Goal: Task Accomplishment & Management: Complete application form

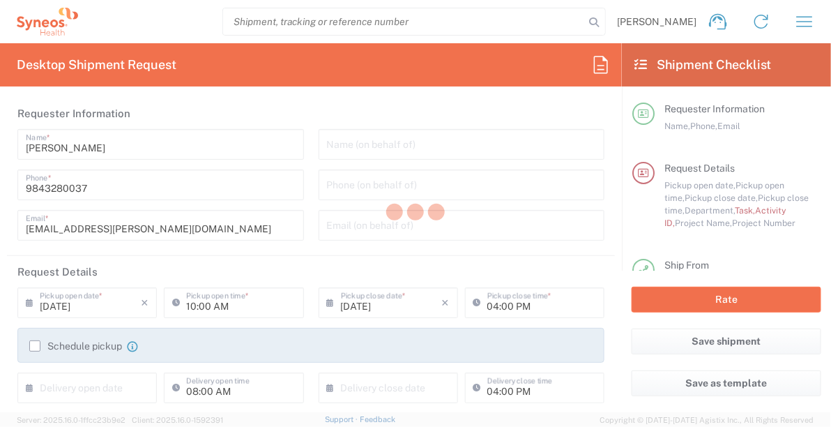
type input "4510"
type input "[US_STATE]"
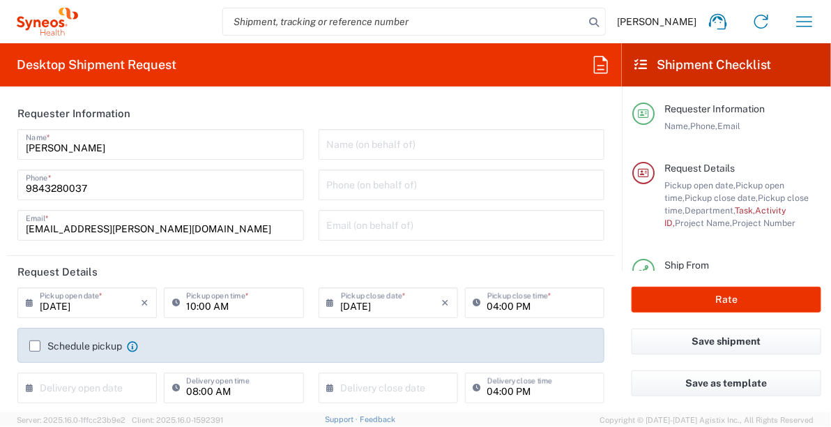
type input "[GEOGRAPHIC_DATA]"
type input "Syneos Health, LLC-[GEOGRAPHIC_DATA] [GEOGRAPHIC_DATA] [GEOGRAPHIC_DATA]"
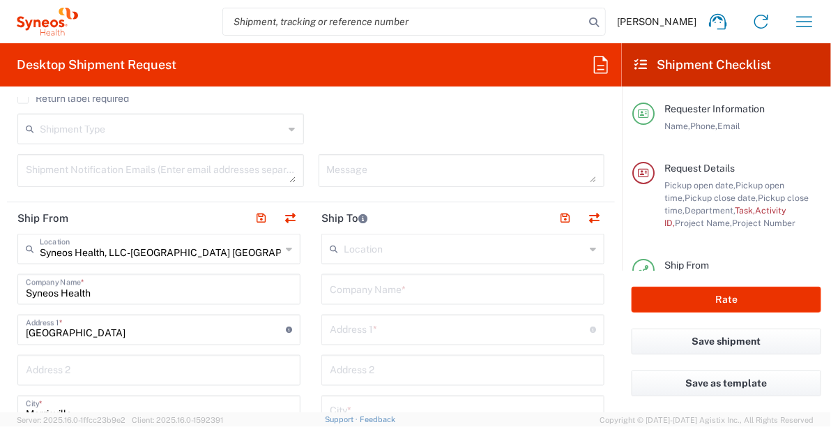
scroll to position [558, 0]
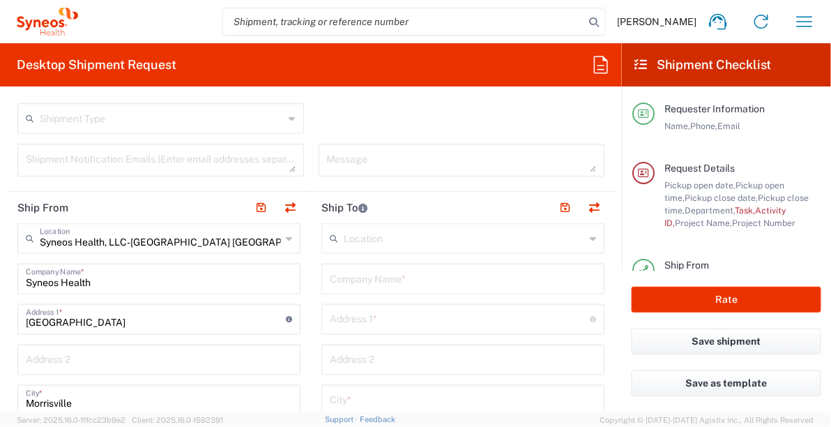
click at [385, 281] on input "text" at bounding box center [463, 278] width 266 height 24
type input "[PERSON_NAME]"
click at [374, 314] on input "text" at bounding box center [460, 318] width 260 height 24
paste input "[STREET_ADDRESS]. My cell is [PHONE_NUMBER]."
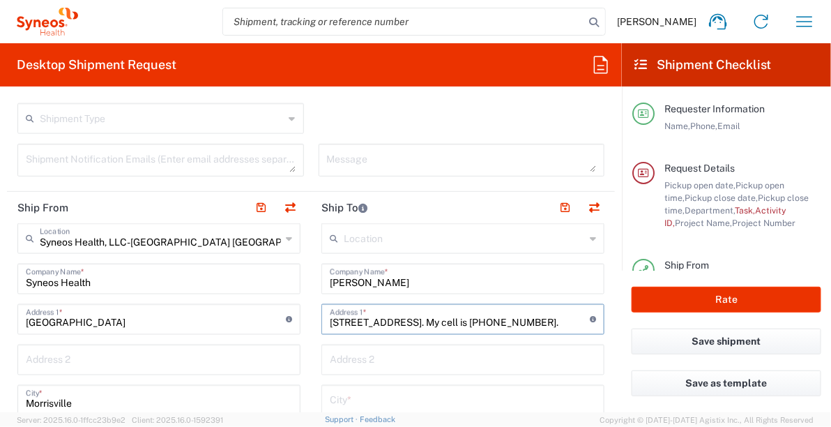
scroll to position [0, 72]
drag, startPoint x: 354, startPoint y: 322, endPoint x: 603, endPoint y: 339, distance: 250.3
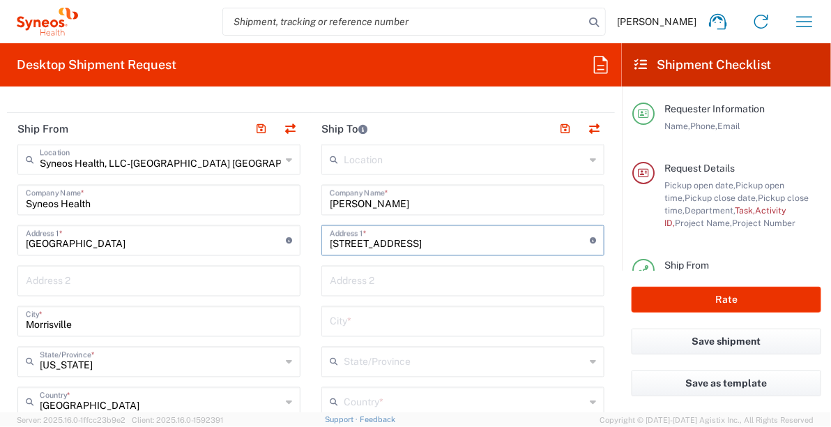
scroll to position [670, 0]
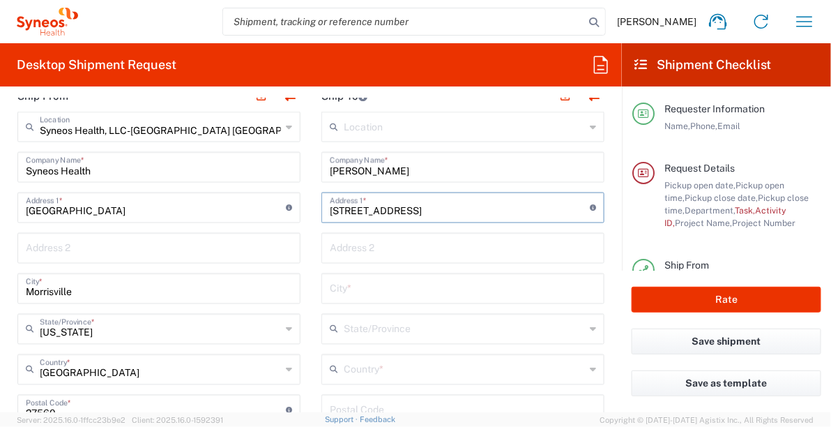
type input "[STREET_ADDRESS]"
click at [388, 287] on input "text" at bounding box center [463, 288] width 266 height 24
paste input ", [GEOGRAPHIC_DATA]. My cell is [PHONE_NUMBER]."
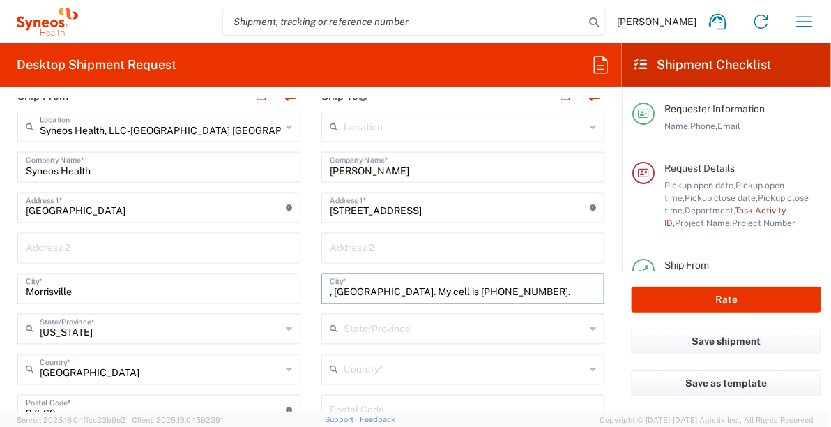
drag, startPoint x: 331, startPoint y: 290, endPoint x: 311, endPoint y: 292, distance: 19.6
click at [311, 292] on main "Location [PERSON_NAME] LLC-[GEOGRAPHIC_DATA] [GEOGRAPHIC_DATA] [GEOGRAPHIC_DATA…" at bounding box center [463, 405] width 304 height 586
drag, startPoint x: 376, startPoint y: 292, endPoint x: 554, endPoint y: 286, distance: 178.0
click at [554, 286] on input "[GEOGRAPHIC_DATA]. My cell is [PHONE_NUMBER]." at bounding box center [463, 288] width 266 height 24
type input "[GEOGRAPHIC_DATA]"
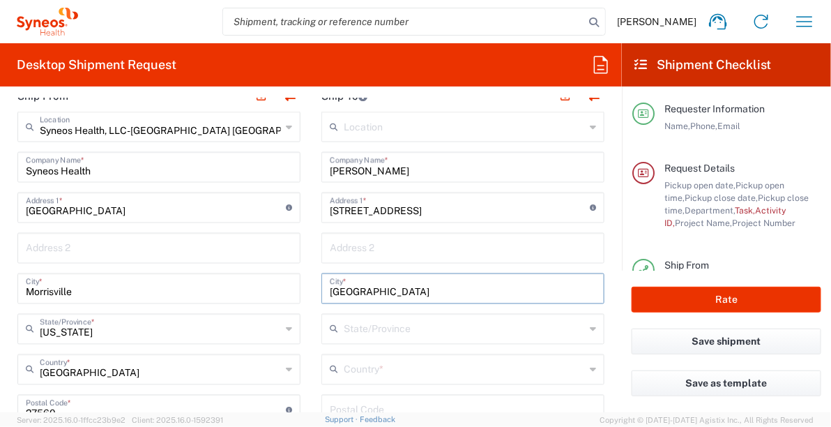
click at [380, 369] on input "text" at bounding box center [464, 368] width 241 height 24
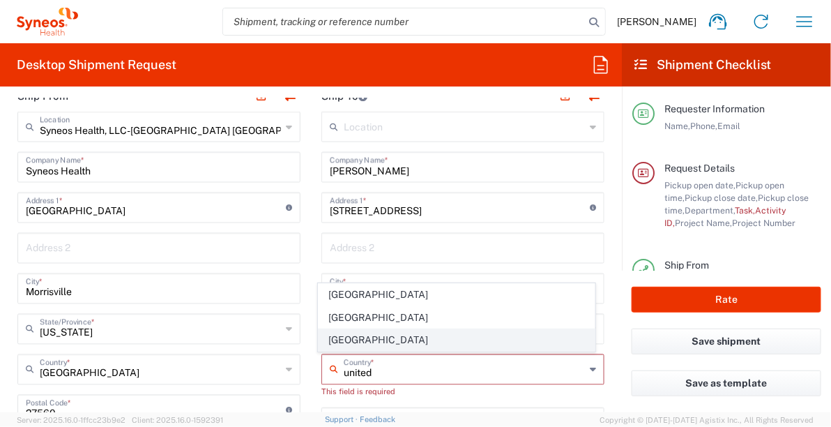
click at [347, 340] on span "[GEOGRAPHIC_DATA]" at bounding box center [457, 340] width 276 height 22
type input "[GEOGRAPHIC_DATA]"
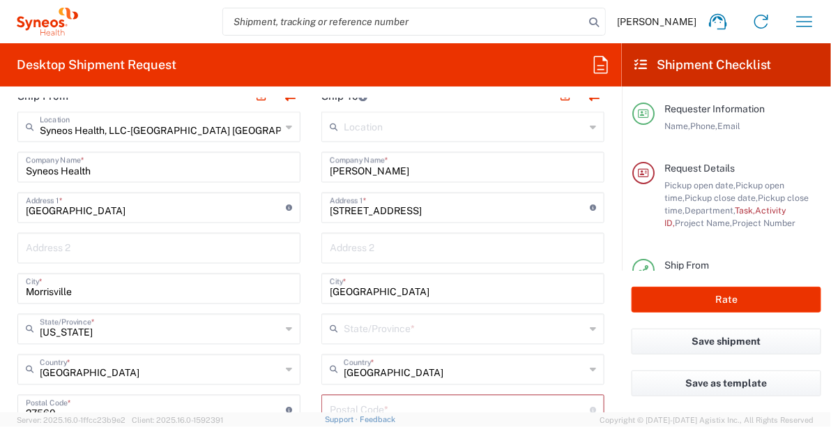
click at [379, 326] on input "text" at bounding box center [464, 328] width 241 height 24
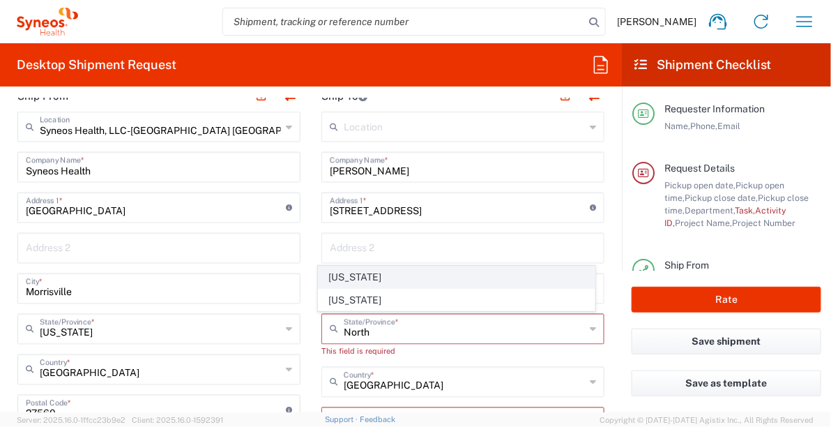
click at [345, 273] on span "[US_STATE]" at bounding box center [457, 277] width 276 height 22
type input "[US_STATE]"
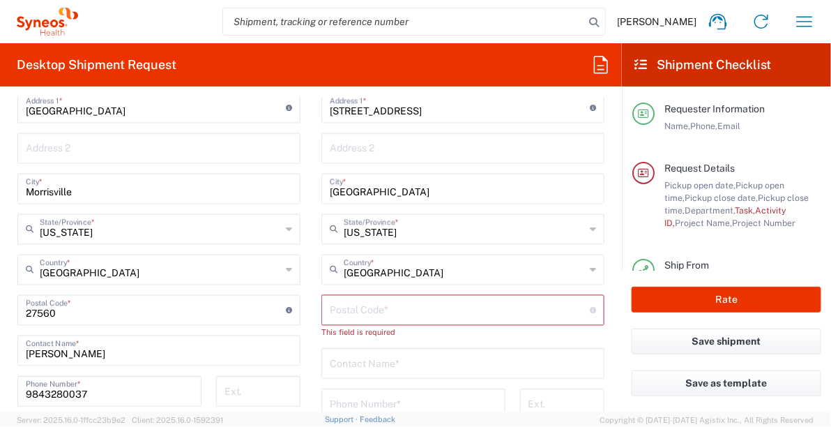
scroll to position [837, 0]
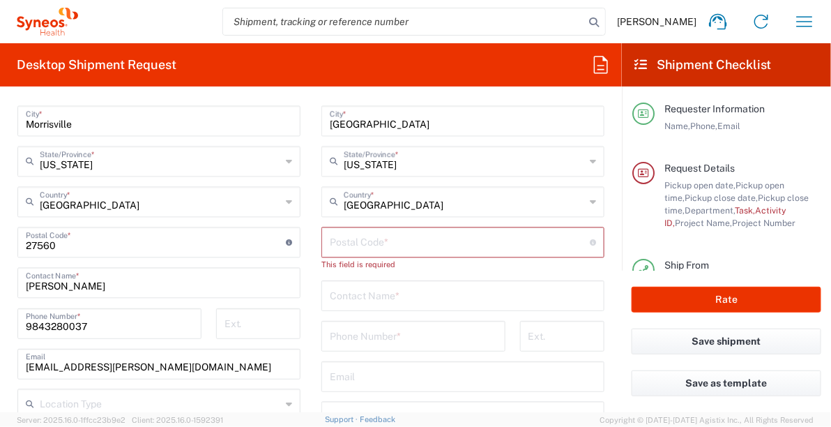
click at [371, 246] on input "undefined" at bounding box center [460, 241] width 260 height 24
paste input ", NC 28443. My cell is [PHONE_NUMBER]."
click at [347, 241] on input "undefined" at bounding box center [460, 241] width 260 height 24
click at [345, 244] on input "undefined" at bounding box center [460, 241] width 260 height 24
drag, startPoint x: 354, startPoint y: 243, endPoint x: 402, endPoint y: 239, distance: 48.3
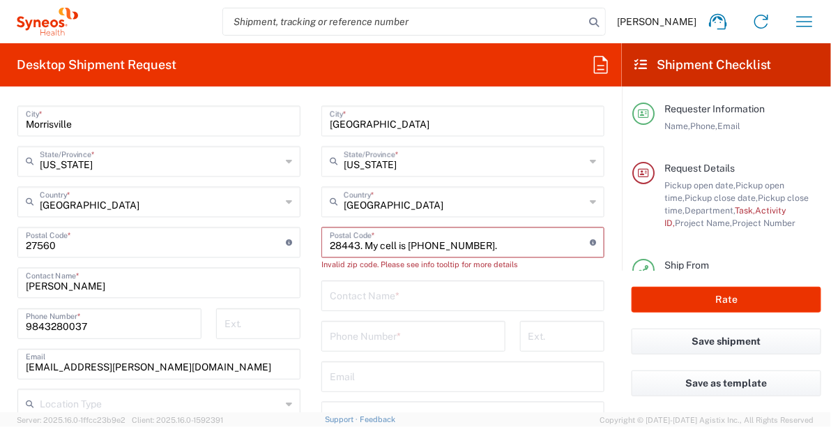
click at [402, 239] on input "undefined" at bounding box center [460, 241] width 260 height 24
drag, startPoint x: 430, startPoint y: 243, endPoint x: 356, endPoint y: 250, distance: 74.3
click at [356, 250] on input "undefined" at bounding box center [460, 241] width 260 height 24
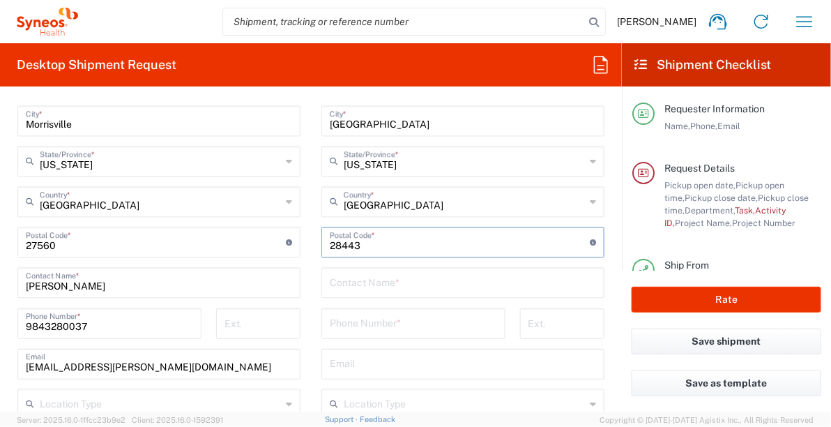
type input "28443"
click at [394, 282] on input "text" at bounding box center [463, 282] width 266 height 24
paste input "[PHONE_NUMBER]."
type input "[PHONE_NUMBER]."
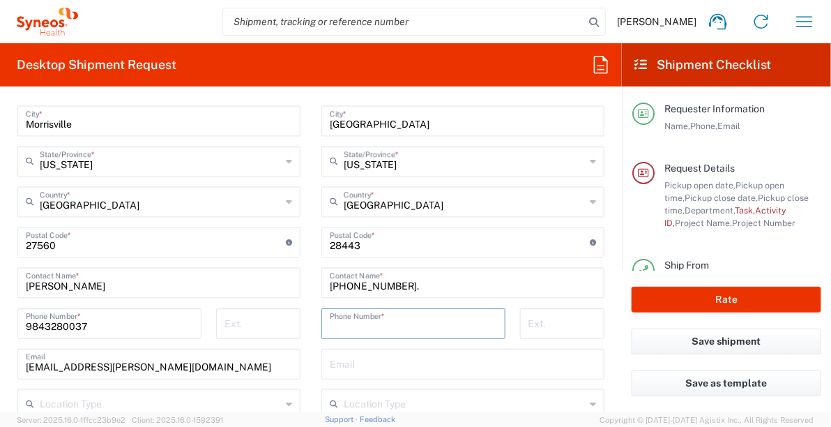
click at [420, 318] on input "tel" at bounding box center [413, 322] width 167 height 24
paste input "[PHONE_NUMBER]."
type input "[PHONE_NUMBER]."
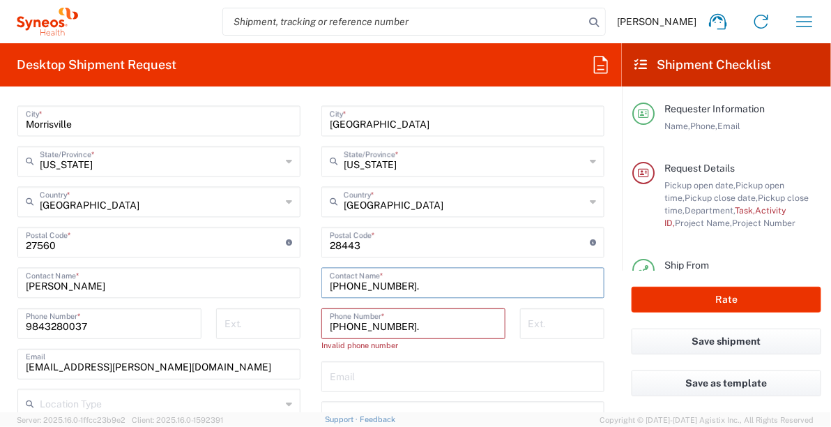
drag, startPoint x: 414, startPoint y: 283, endPoint x: 316, endPoint y: 280, distance: 98.4
click at [316, 280] on main "Location [PERSON_NAME] LLC-[GEOGRAPHIC_DATA] [GEOGRAPHIC_DATA] [GEOGRAPHIC_DATA…" at bounding box center [463, 243] width 304 height 598
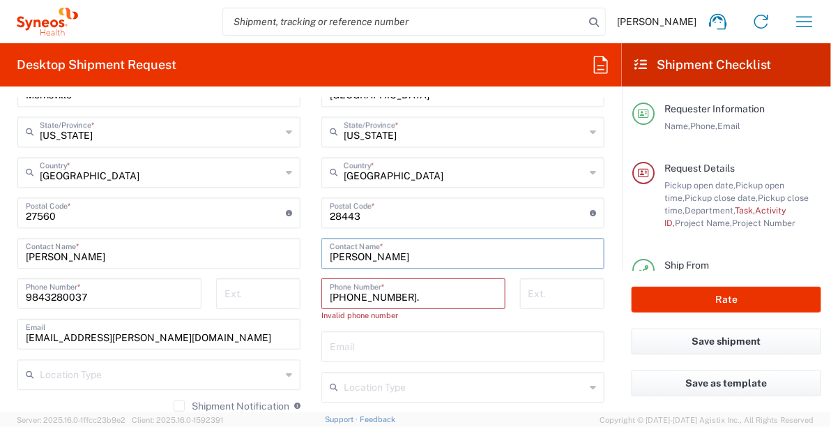
scroll to position [949, 0]
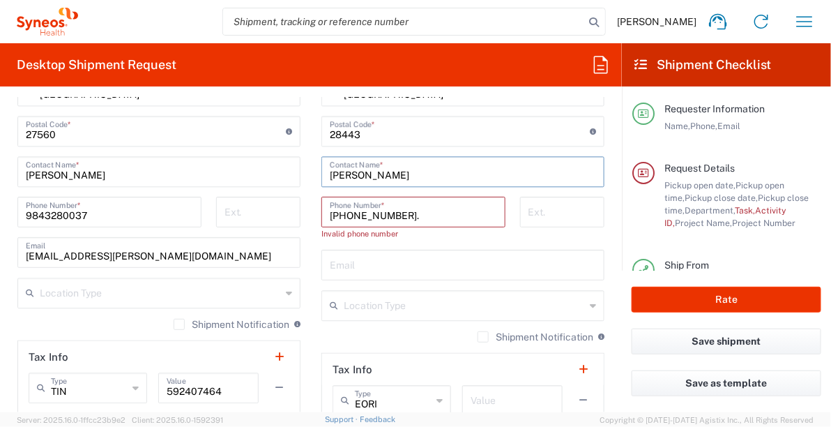
type input "[PERSON_NAME]"
click at [361, 264] on input "text" at bounding box center [463, 264] width 266 height 24
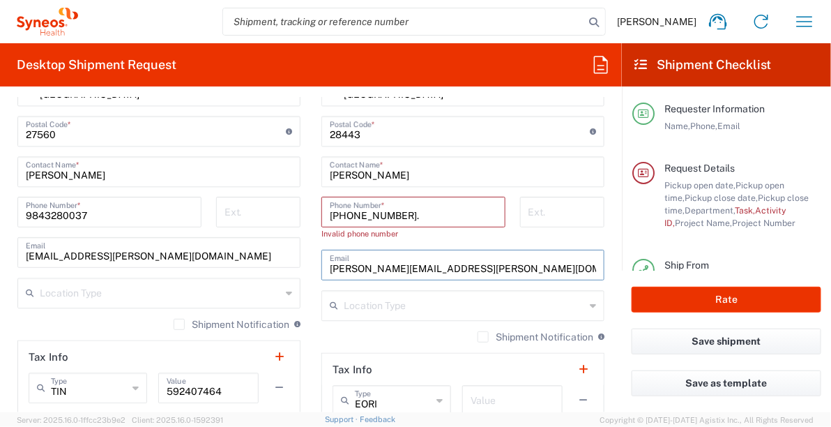
type input "[PERSON_NAME][EMAIL_ADDRESS][PERSON_NAME][DOMAIN_NAME]"
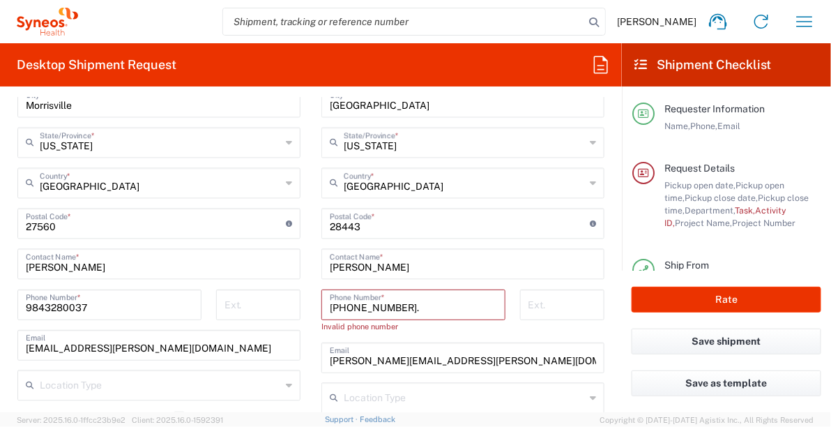
scroll to position [893, 0]
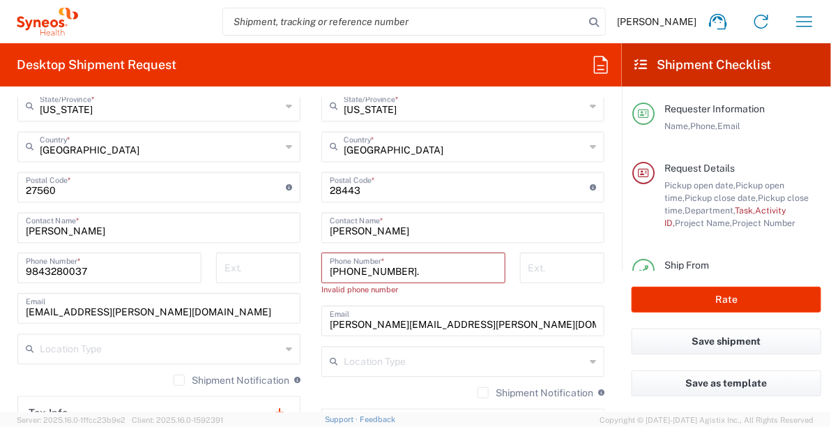
click at [330, 269] on input "[PHONE_NUMBER]." at bounding box center [413, 267] width 167 height 24
click at [345, 272] on input "[PHONE_NUMBER]." at bounding box center [413, 267] width 167 height 24
click at [330, 269] on input "([PHONE_NUMBER]." at bounding box center [413, 267] width 167 height 24
click at [518, 308] on input "[PERSON_NAME][EMAIL_ADDRESS][PERSON_NAME][DOMAIN_NAME]" at bounding box center [463, 320] width 266 height 24
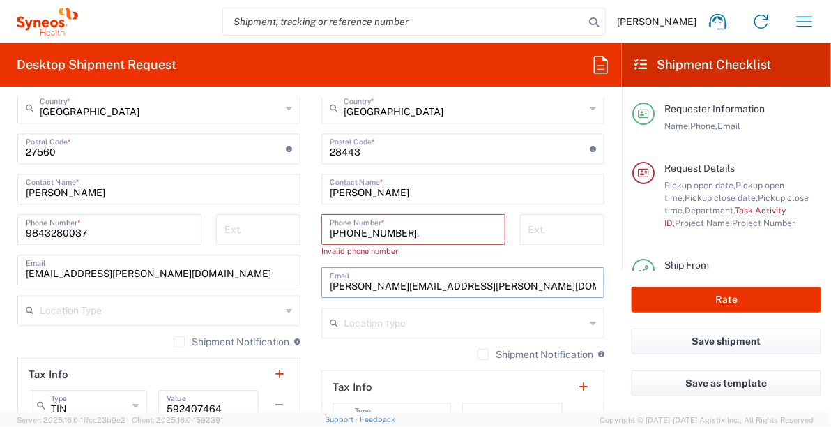
scroll to position [949, 0]
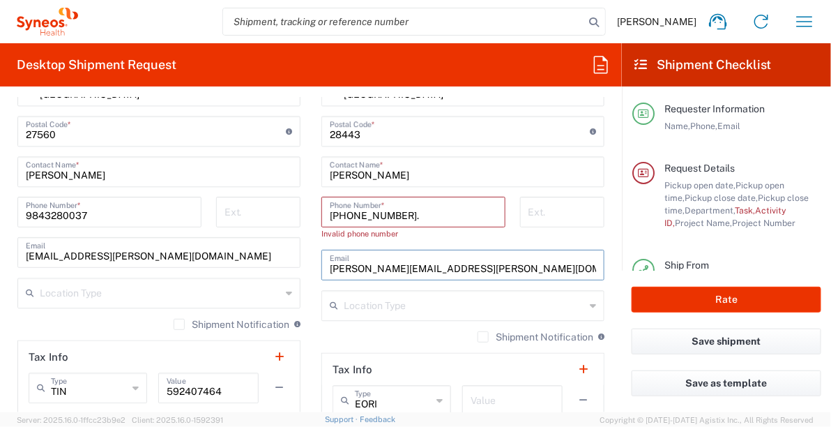
click at [408, 213] on input "[PHONE_NUMBER]." at bounding box center [413, 211] width 167 height 24
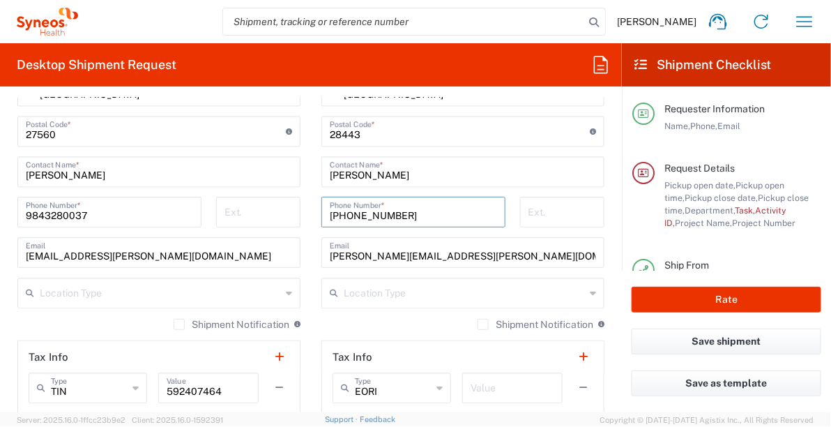
type input "[PHONE_NUMBER]"
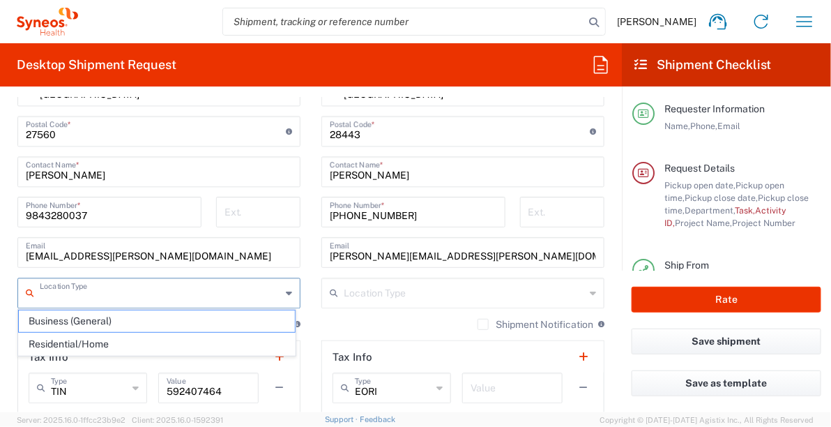
click at [205, 288] on input "text" at bounding box center [160, 292] width 241 height 24
click at [127, 322] on span "Business (General)" at bounding box center [157, 321] width 276 height 22
type input "Business (General)"
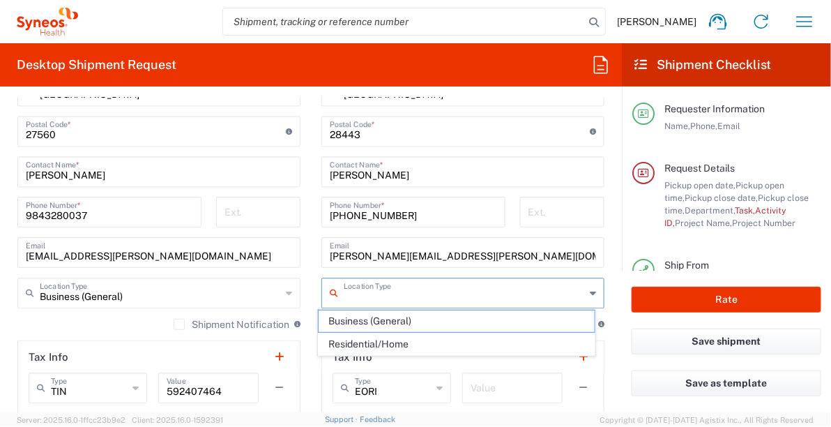
click at [379, 287] on input "text" at bounding box center [464, 292] width 241 height 24
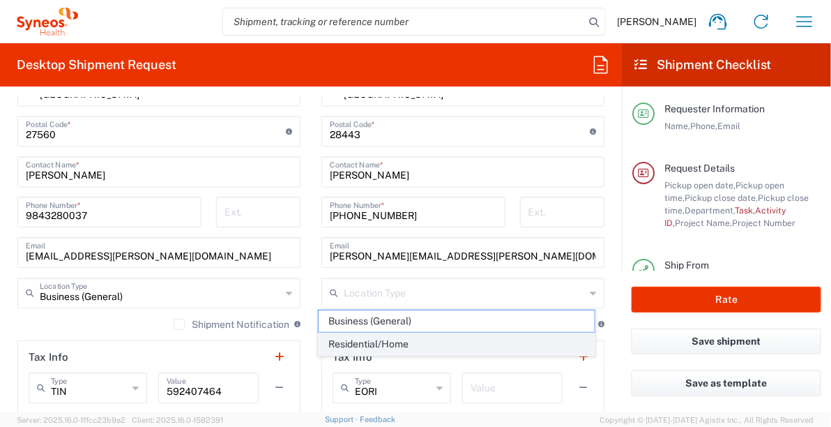
click at [373, 340] on span "Residential/Home" at bounding box center [457, 344] width 276 height 22
type input "Residential/Home"
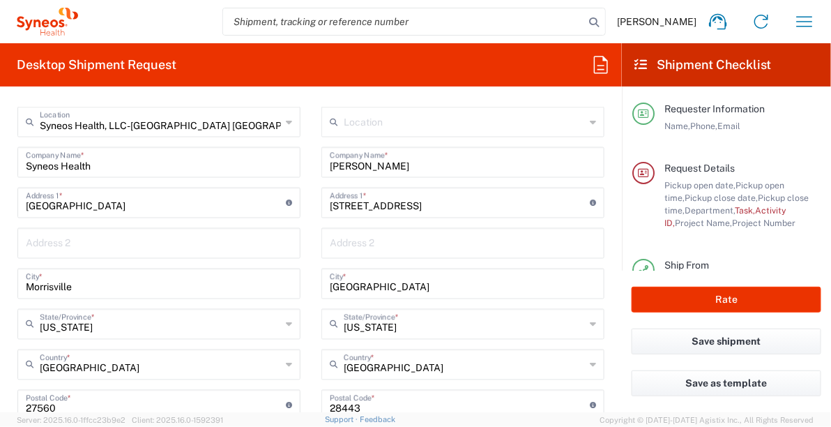
scroll to position [614, 0]
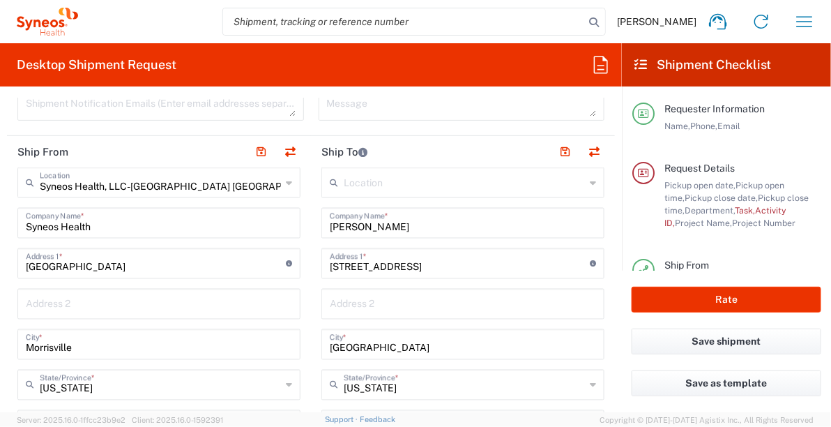
click at [142, 305] on input "text" at bounding box center [159, 303] width 266 height 24
click at [204, 112] on textarea at bounding box center [161, 104] width 270 height 24
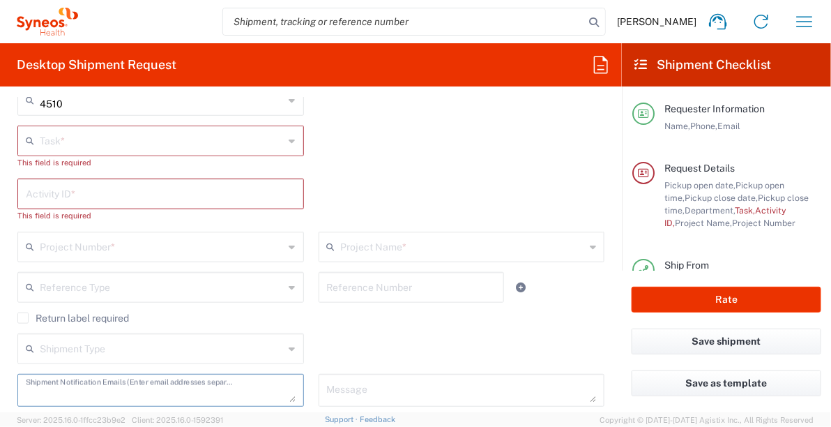
scroll to position [279, 0]
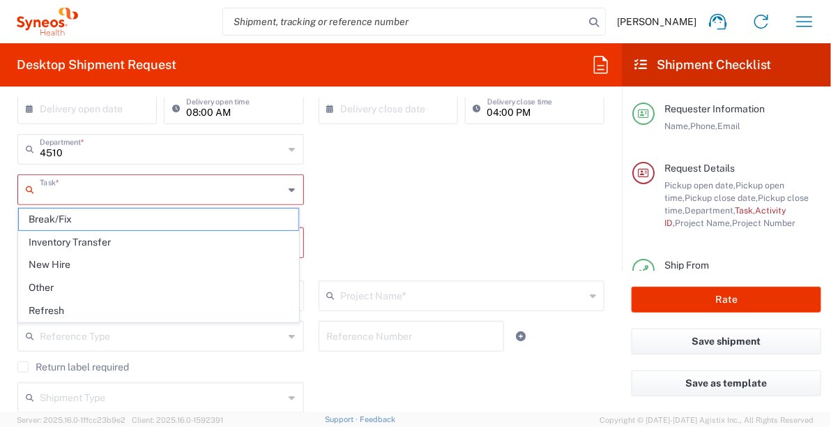
click at [104, 184] on input "text" at bounding box center [162, 188] width 245 height 24
click at [82, 220] on span "Break/Fix" at bounding box center [159, 220] width 280 height 22
type input "Break/Fix"
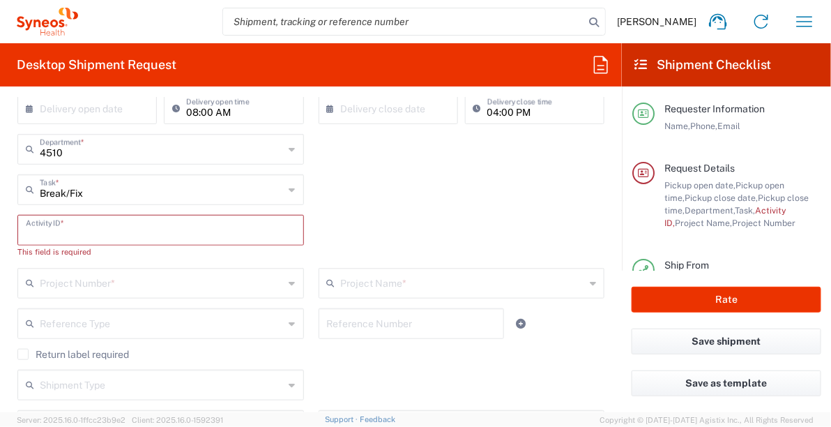
click at [82, 225] on input "text" at bounding box center [161, 229] width 270 height 24
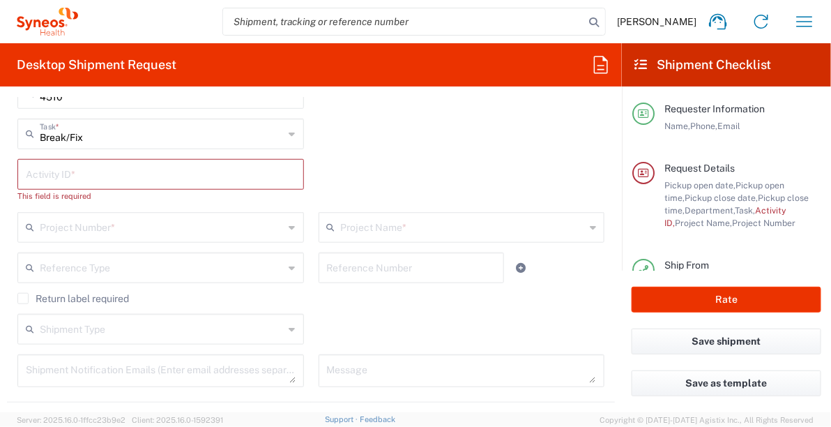
click at [171, 178] on input "text" at bounding box center [161, 173] width 270 height 24
paste input "INC2626484"
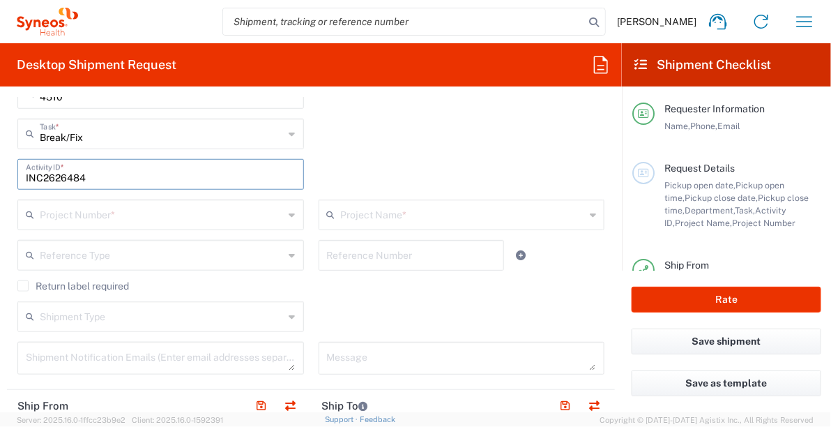
type input "INC2626484"
click at [142, 213] on input "text" at bounding box center [162, 214] width 245 height 24
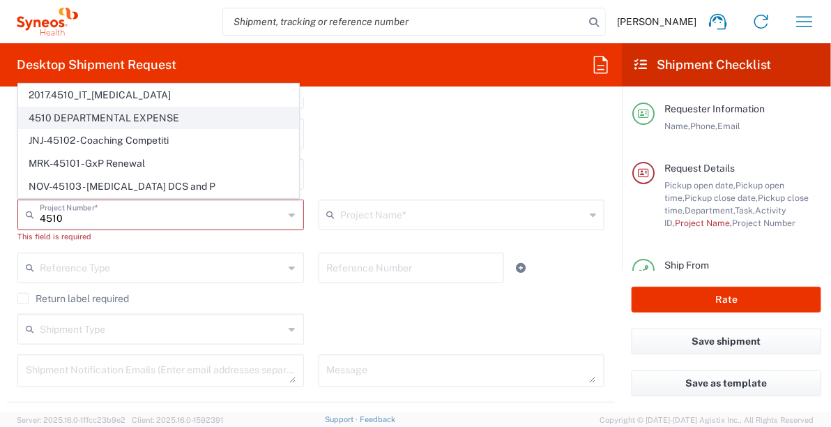
click at [142, 119] on span "4510 DEPARTMENTAL EXPENSE" at bounding box center [159, 118] width 280 height 22
type input "4510 DEPARTMENTAL EXPENSE"
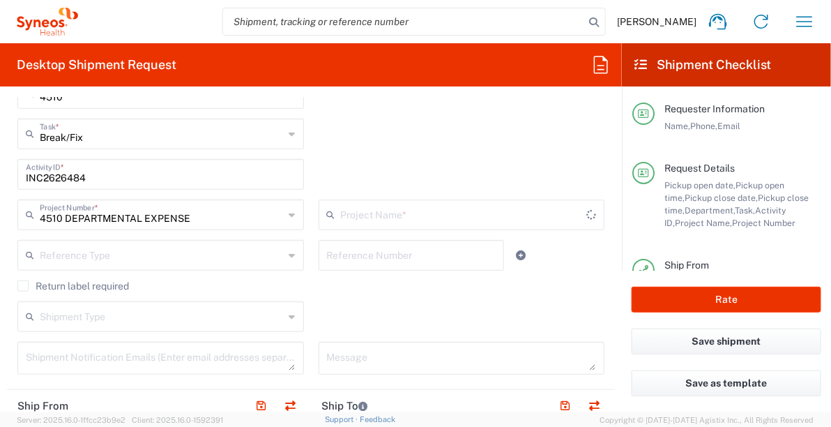
type input "4510 DEPARTMENTAL EXPENSE"
click at [19, 283] on label "Return label required" at bounding box center [73, 285] width 112 height 11
click at [23, 286] on input "Return label required" at bounding box center [23, 286] width 0 height 0
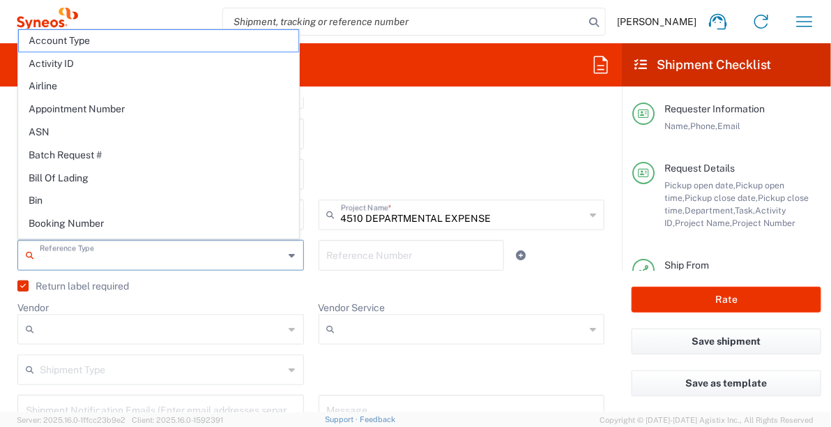
click at [65, 254] on input "text" at bounding box center [162, 254] width 245 height 24
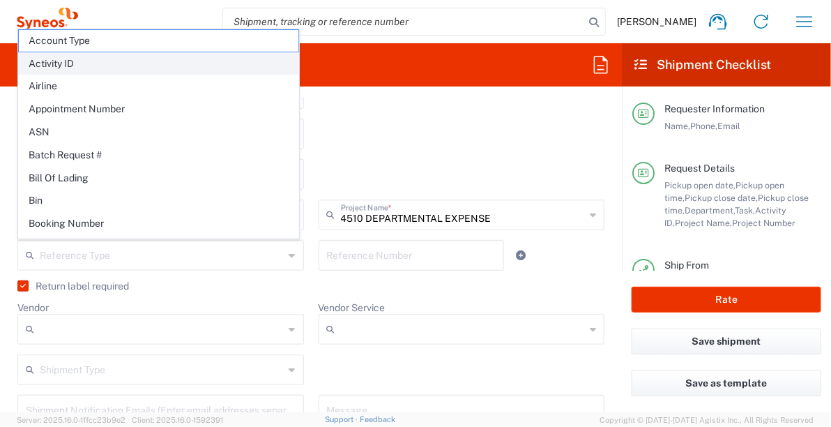
click at [91, 67] on span "Activity ID" at bounding box center [159, 64] width 280 height 22
type input "Activity ID"
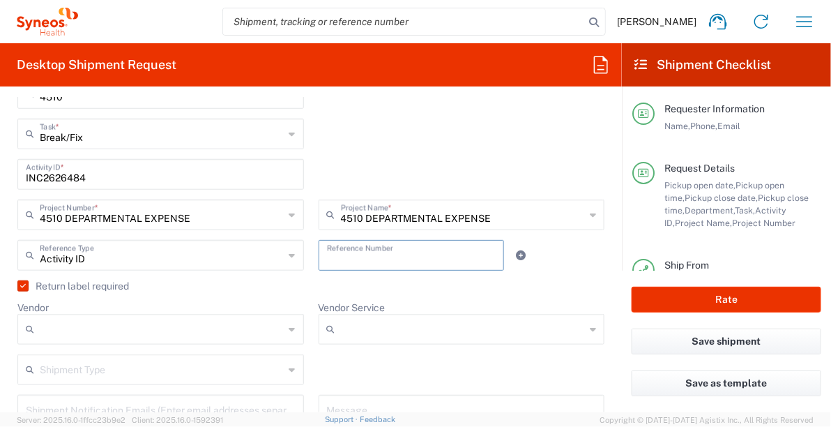
click at [379, 258] on input "text" at bounding box center [411, 254] width 169 height 24
paste input "INC2626484"
type input "INC2626484"
click at [376, 322] on input "Vendor Service" at bounding box center [463, 329] width 245 height 22
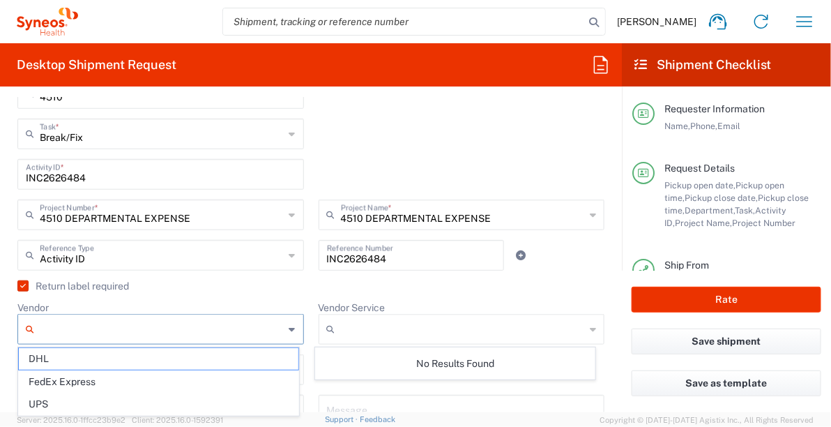
click at [186, 318] on input "Vendor" at bounding box center [162, 329] width 245 height 22
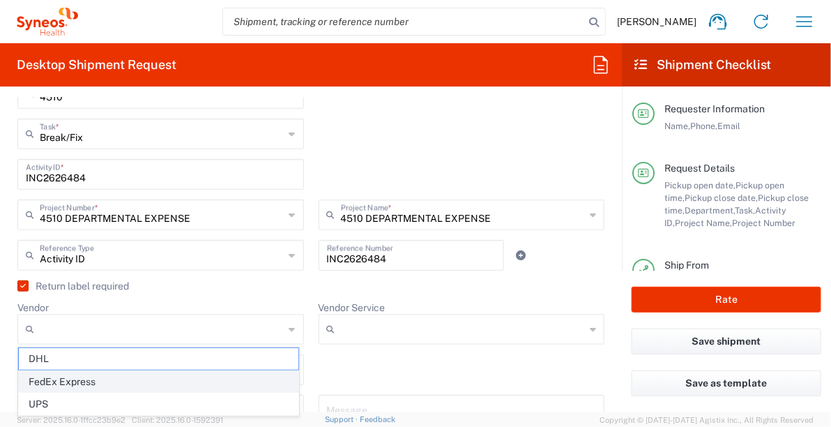
click at [91, 382] on span "FedEx Express" at bounding box center [159, 382] width 280 height 22
type input "FedEx Express"
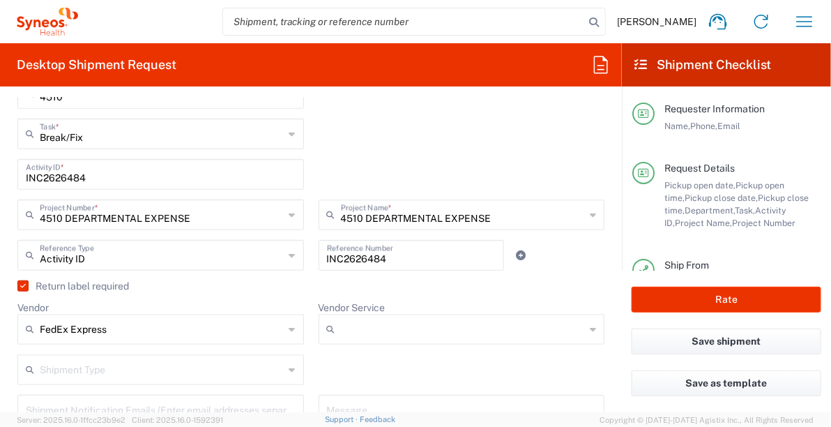
click at [356, 330] on input "Vendor Service" at bounding box center [463, 329] width 245 height 22
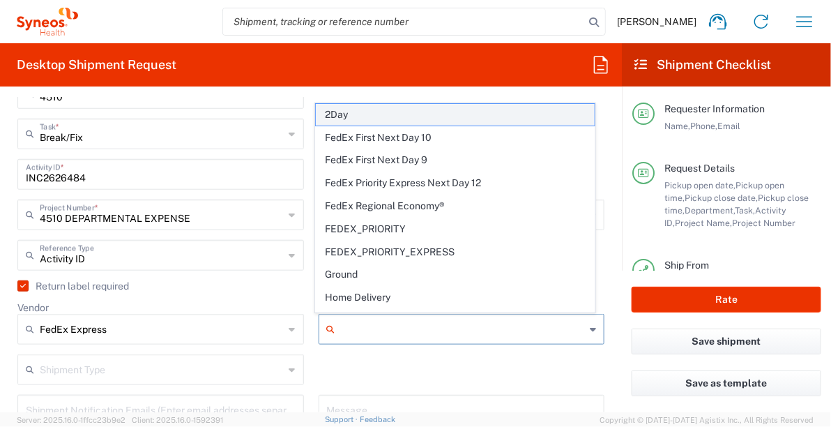
click at [382, 112] on span "2Day" at bounding box center [456, 115] width 280 height 22
type input "2Day"
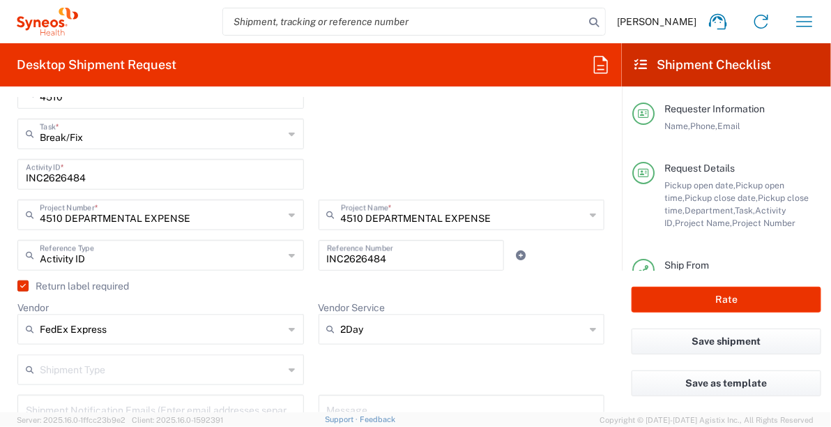
click at [121, 364] on input "text" at bounding box center [162, 368] width 245 height 24
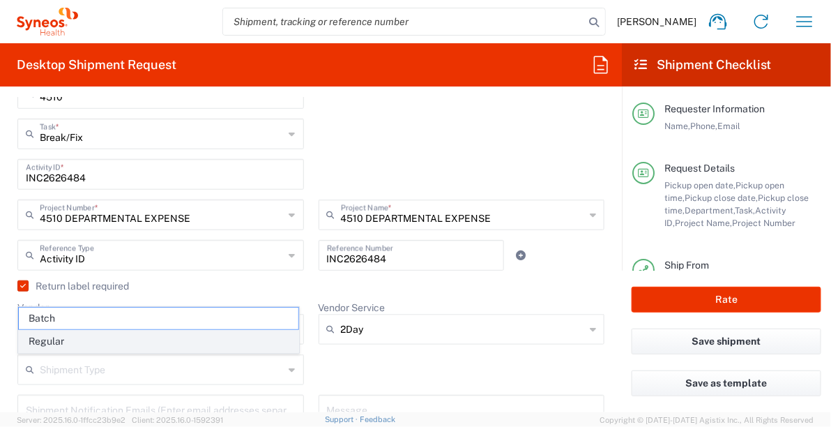
click at [117, 345] on span "Regular" at bounding box center [159, 342] width 280 height 22
type input "Regular"
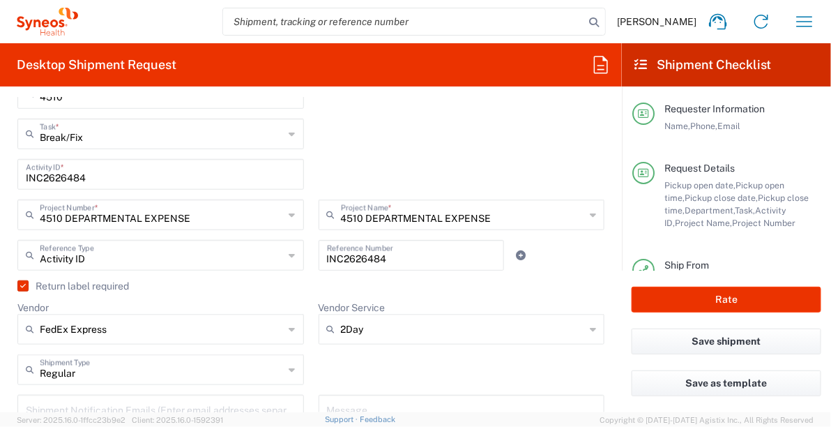
click at [373, 378] on div "Regular Shipment Type Batch Regular" at bounding box center [311, 374] width 602 height 40
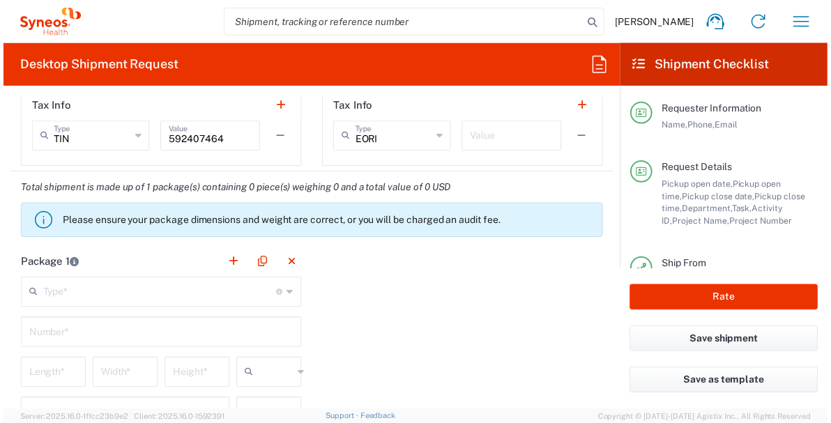
scroll to position [1283, 0]
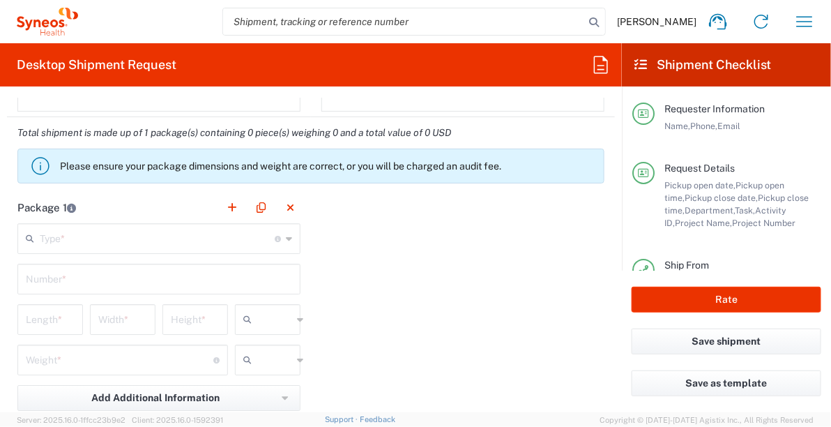
click at [157, 230] on input "text" at bounding box center [157, 237] width 235 height 24
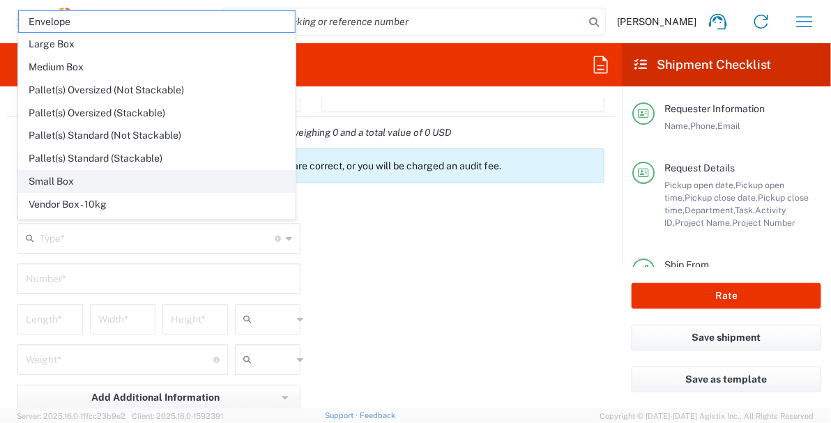
click at [88, 176] on span "Small Box" at bounding box center [157, 182] width 276 height 22
type input "Small Box"
type input "12.25"
type input "11"
type input "1.5"
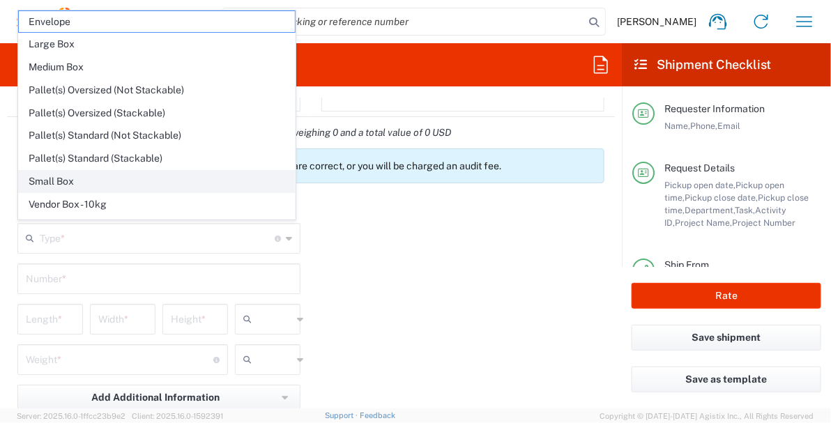
type input "in"
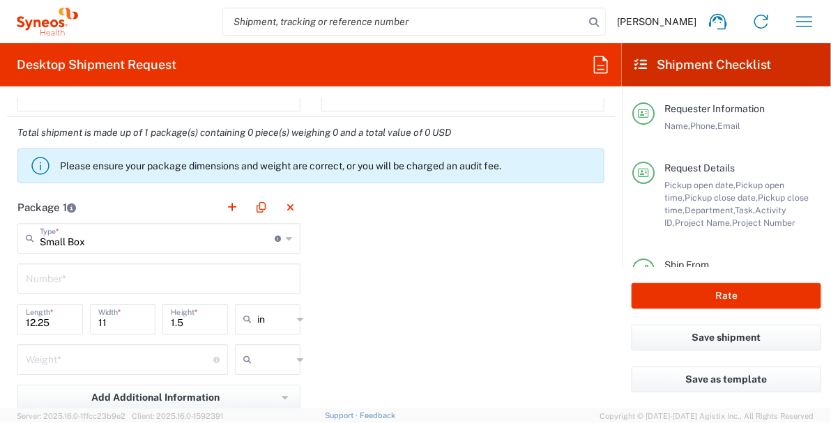
click at [145, 277] on input "text" at bounding box center [159, 278] width 266 height 24
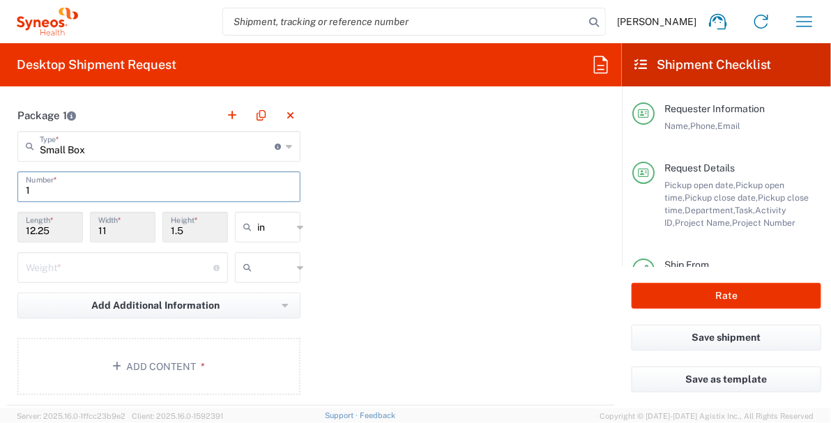
scroll to position [1451, 0]
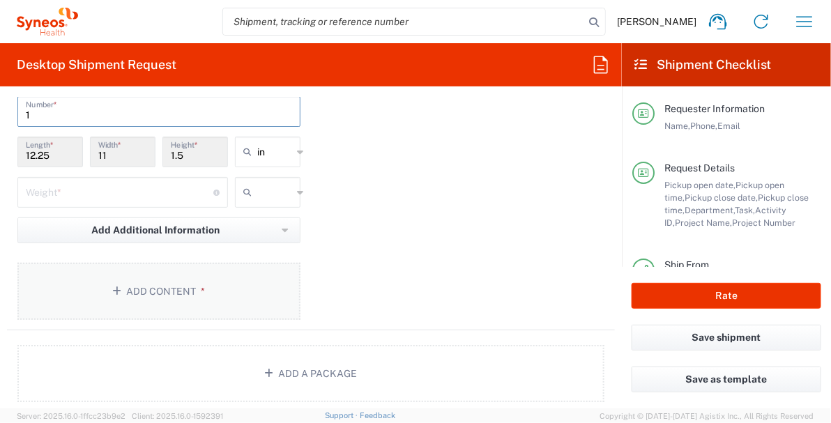
type input "1"
click at [154, 291] on button "Add Content *" at bounding box center [158, 291] width 283 height 57
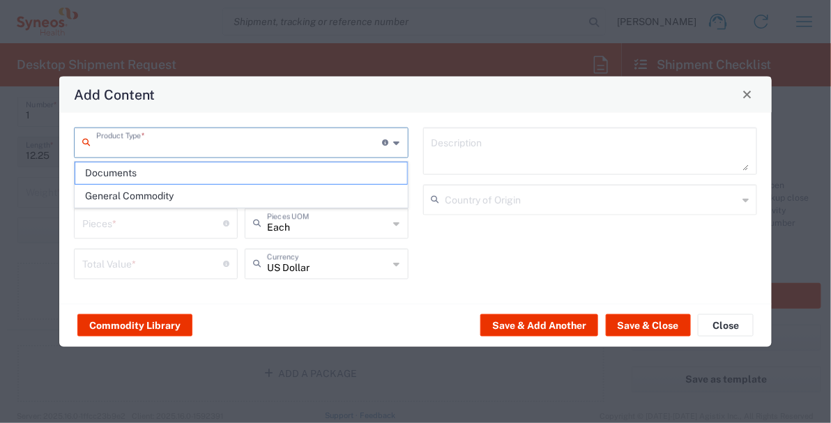
click at [186, 146] on input "text" at bounding box center [239, 141] width 287 height 24
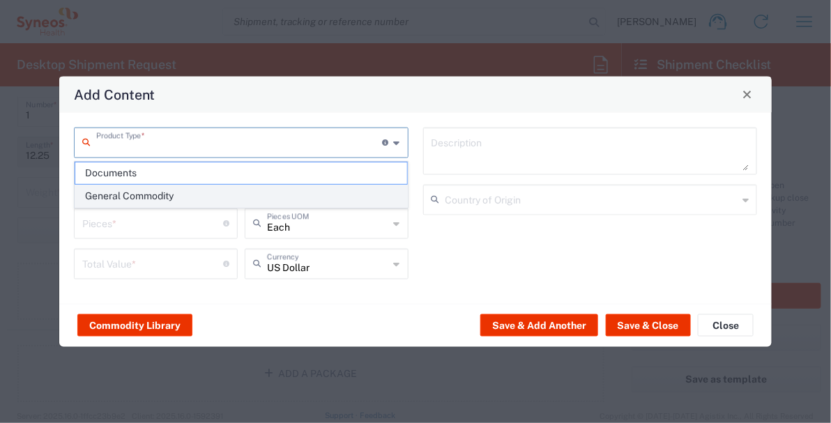
click at [157, 192] on span "General Commodity" at bounding box center [241, 197] width 332 height 22
type input "General Commodity"
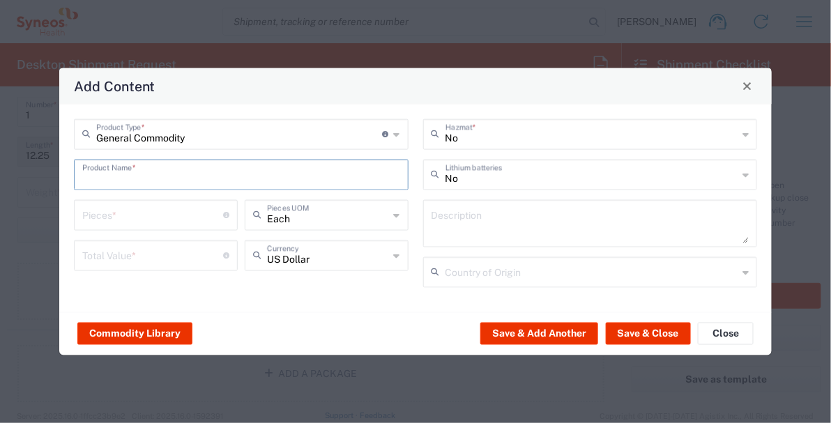
click at [150, 174] on input "text" at bounding box center [241, 173] width 318 height 24
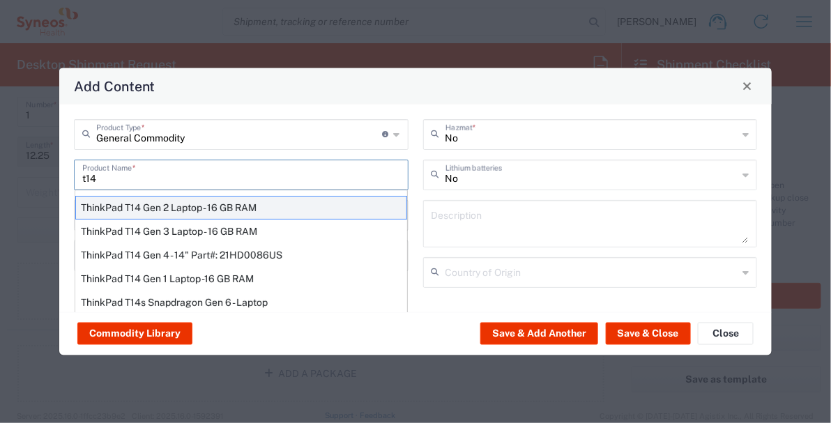
click at [147, 206] on div "ThinkPad T14 Gen 2 Laptop - 16 GB RAM" at bounding box center [241, 207] width 332 height 24
type input "ThinkPad T14 Gen 2 Laptop - 16 GB RAM"
type input "1"
type textarea "Intel Core i7-1156G7 vProÂ® Processor - 14"- 16 GB RAM - 512 GB SSD"
type input "[GEOGRAPHIC_DATA]"
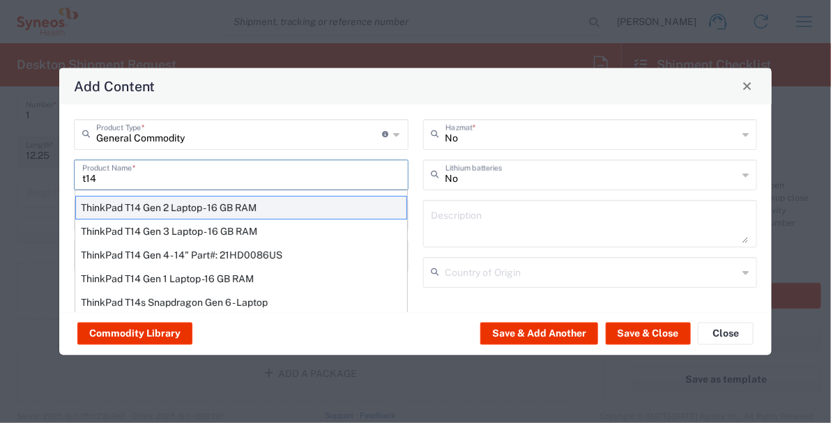
type input "Yes"
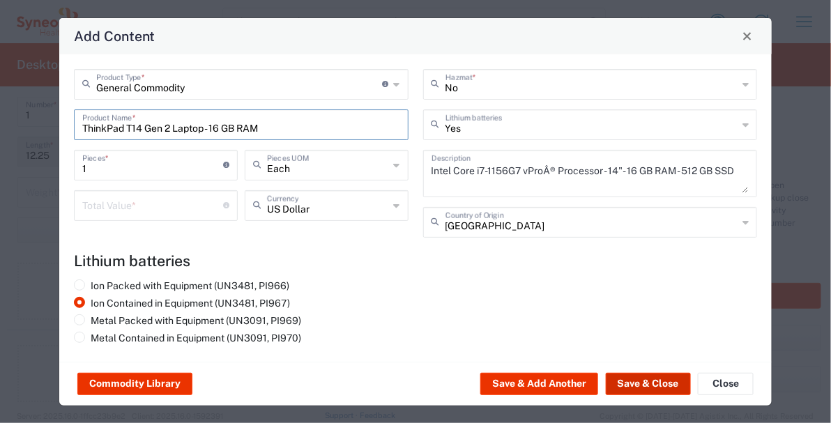
click at [640, 383] on button "Save & Close" at bounding box center [648, 384] width 85 height 22
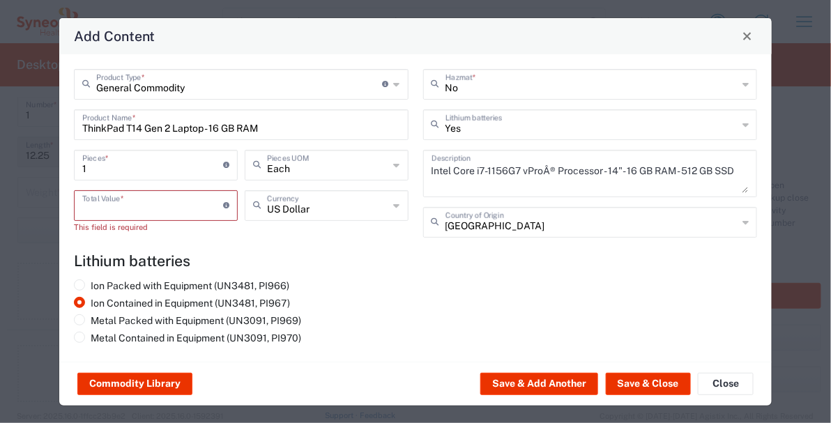
click at [169, 203] on input "number" at bounding box center [152, 205] width 141 height 24
type input "1200"
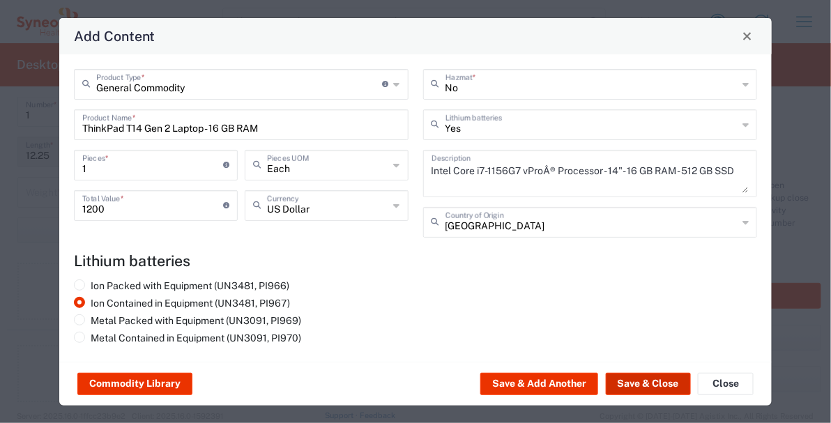
click at [682, 384] on button "Save & Close" at bounding box center [648, 384] width 85 height 22
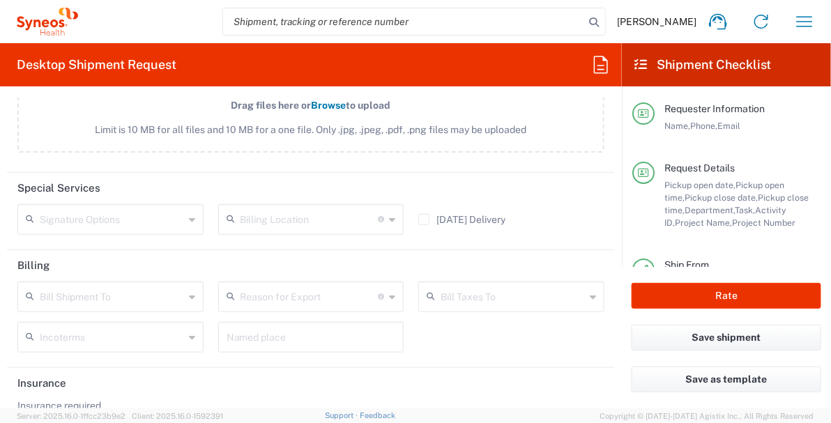
scroll to position [1897, 0]
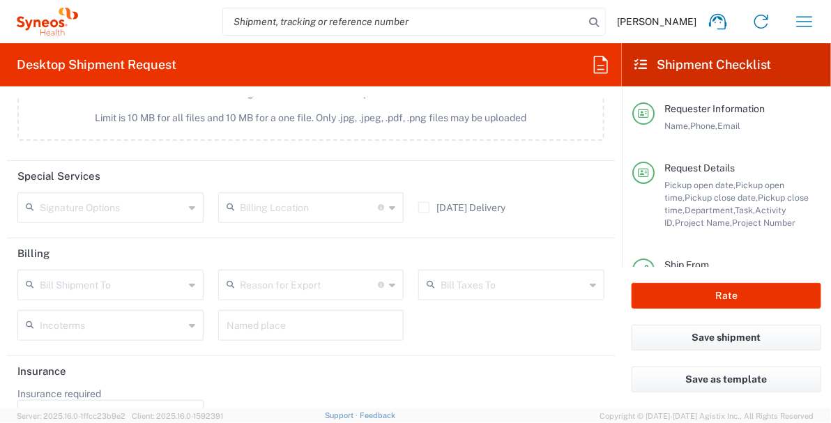
click at [178, 198] on input "text" at bounding box center [112, 207] width 144 height 24
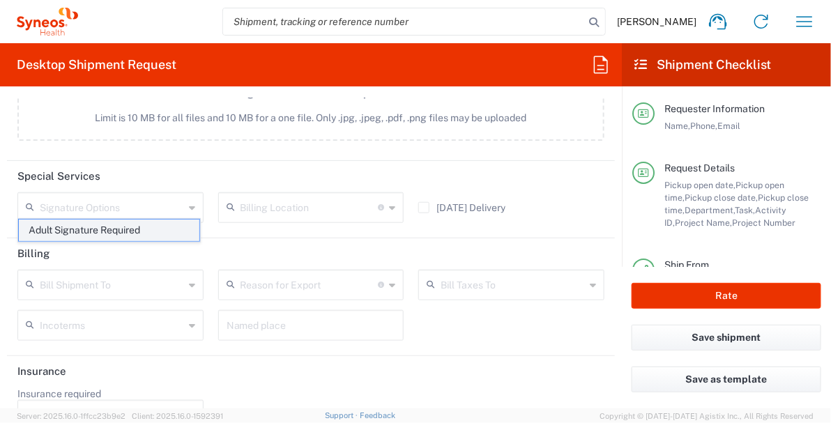
click at [160, 232] on span "Adult Signature Required" at bounding box center [109, 231] width 181 height 22
type input "Adult Signature Required"
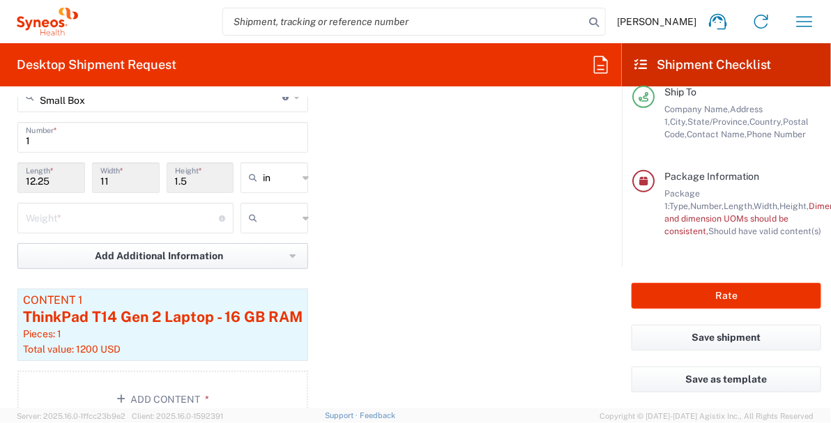
scroll to position [1424, 0]
click at [52, 211] on input "number" at bounding box center [122, 218] width 193 height 24
type input "6"
click at [303, 216] on icon at bounding box center [306, 219] width 6 height 22
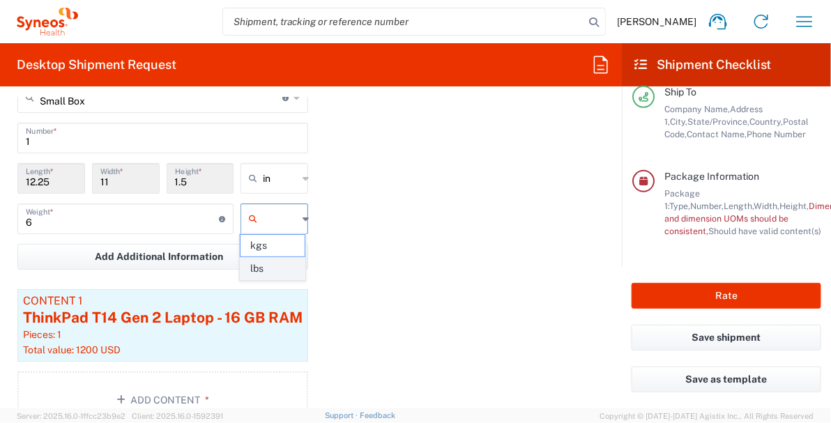
click at [276, 264] on span "lbs" at bounding box center [273, 269] width 64 height 22
type input "lbs"
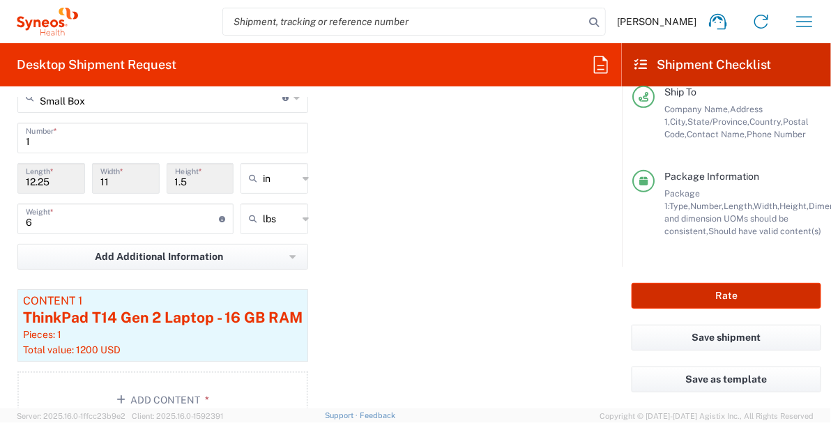
click at [695, 294] on button "Rate" at bounding box center [727, 296] width 190 height 26
type input "4510 DEPARTMENTAL EXPENSE"
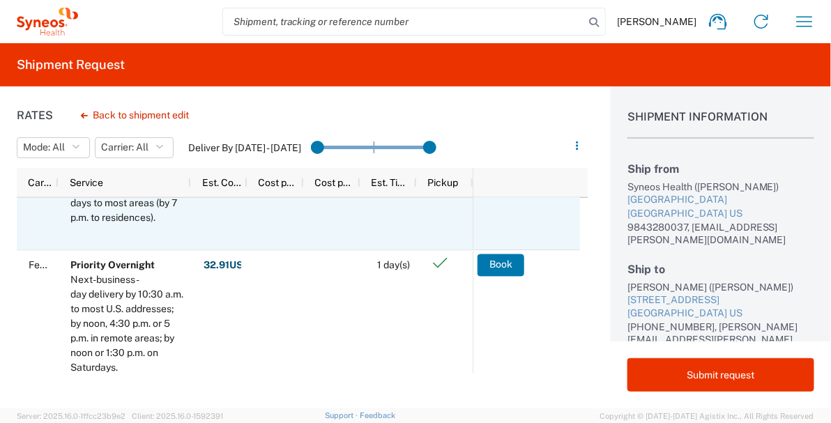
scroll to position [446, 0]
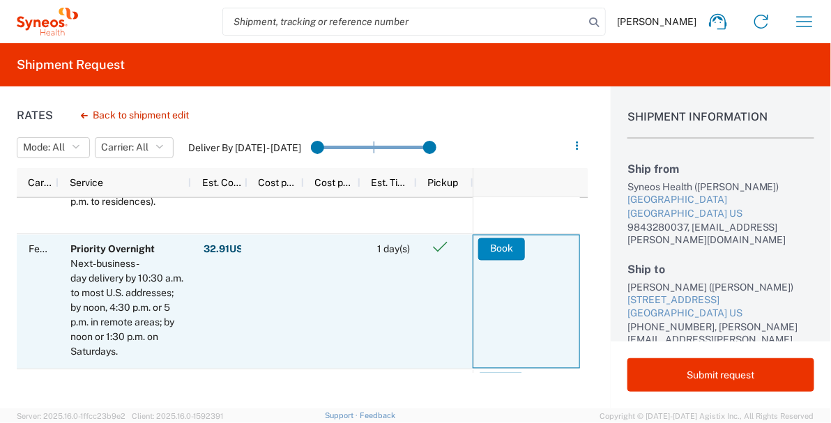
click at [508, 248] on button "Book" at bounding box center [501, 249] width 47 height 22
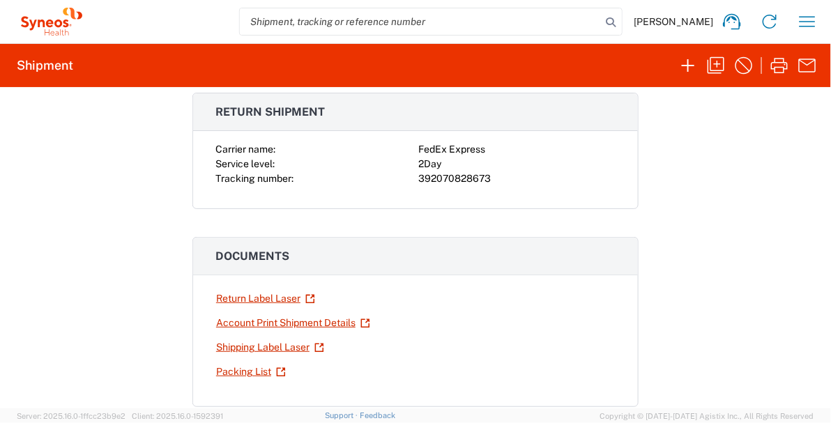
scroll to position [112, 0]
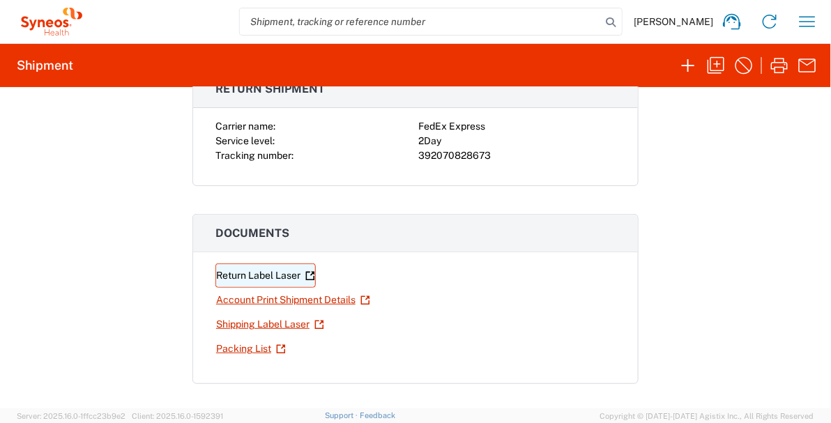
click at [266, 276] on link "Return Label Laser" at bounding box center [266, 276] width 100 height 24
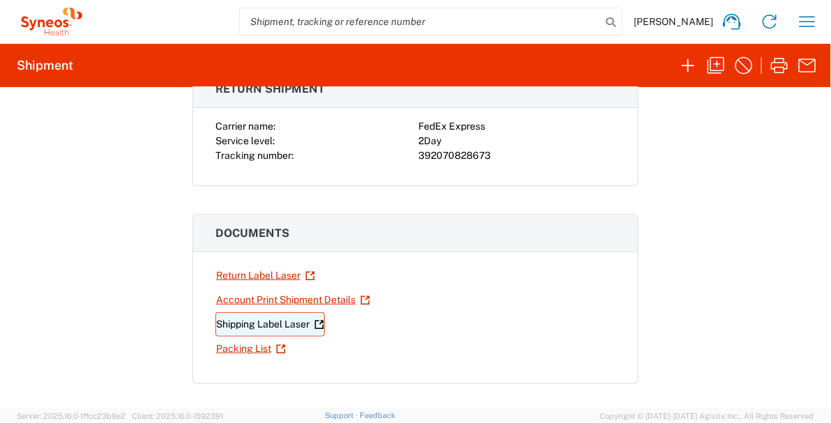
click at [239, 324] on link "Shipping Label Laser" at bounding box center [271, 324] width 110 height 24
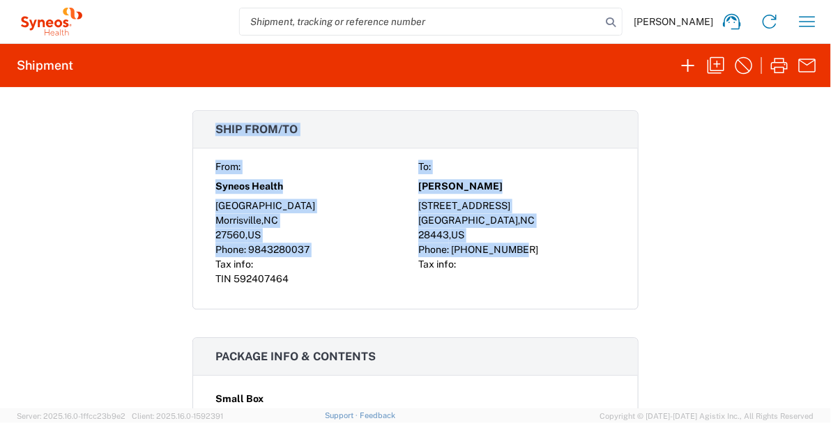
scroll to position [1069, 0]
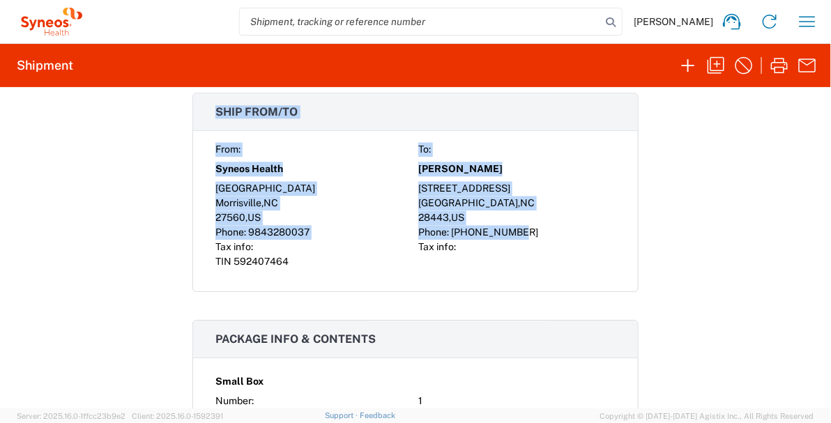
drag, startPoint x: 212, startPoint y: 181, endPoint x: 594, endPoint y: 224, distance: 383.9
click at [594, 224] on div "Return shipment Carrier name: FedEx Express Service level: 2Day Tracking number…" at bounding box center [416, 122] width 446 height 2021
click at [322, 157] on div "Syneos Health" at bounding box center [314, 169] width 197 height 24
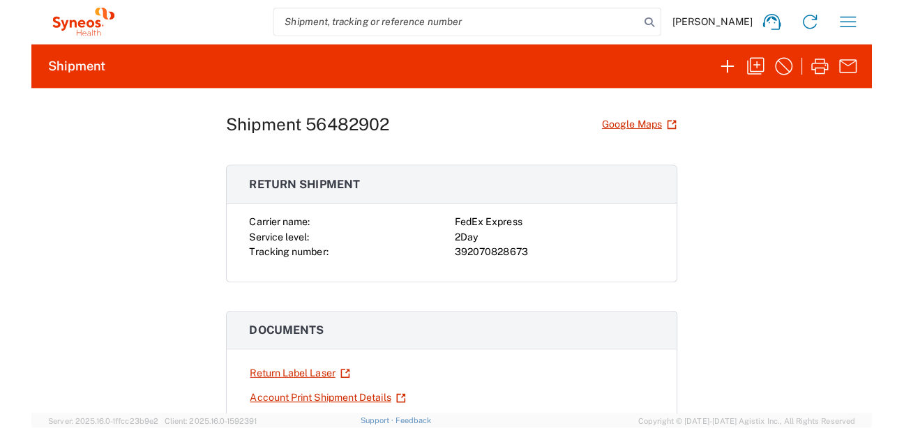
scroll to position [0, 0]
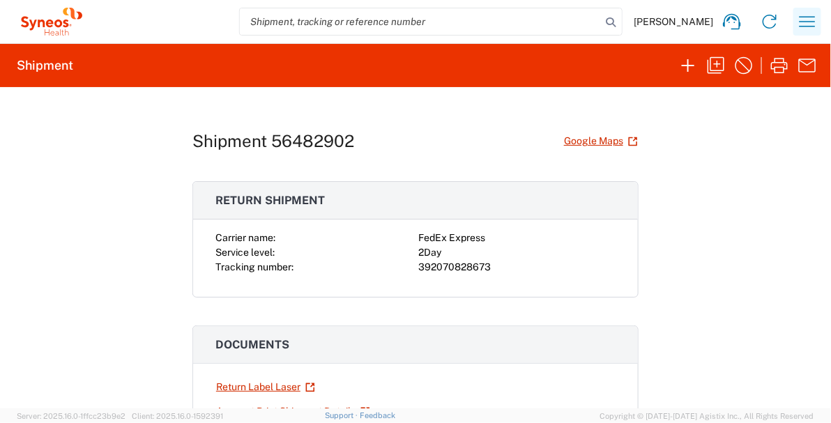
click at [802, 24] on icon "button" at bounding box center [808, 21] width 22 height 22
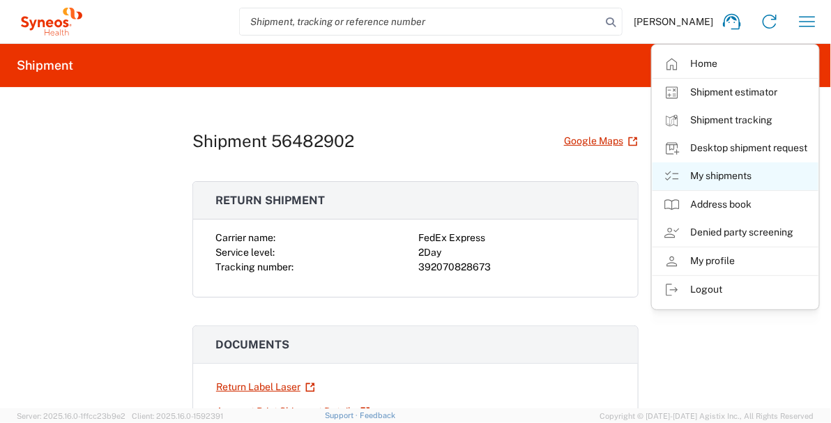
click at [719, 171] on link "My shipments" at bounding box center [736, 177] width 166 height 28
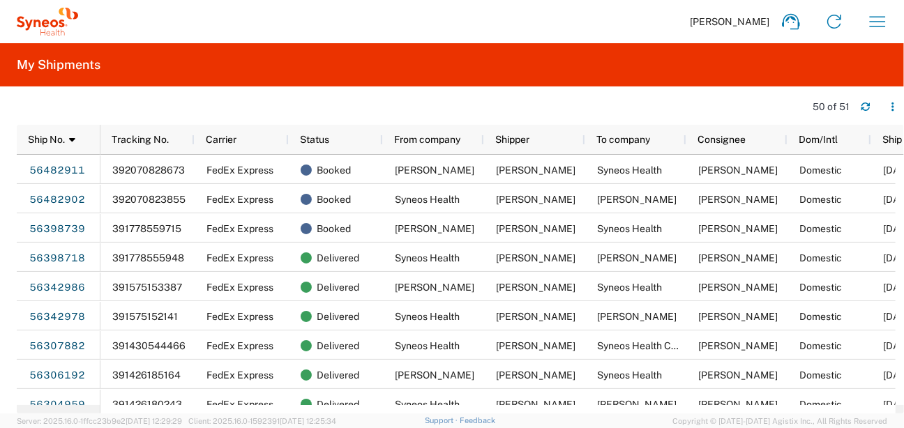
scroll to position [0, 59]
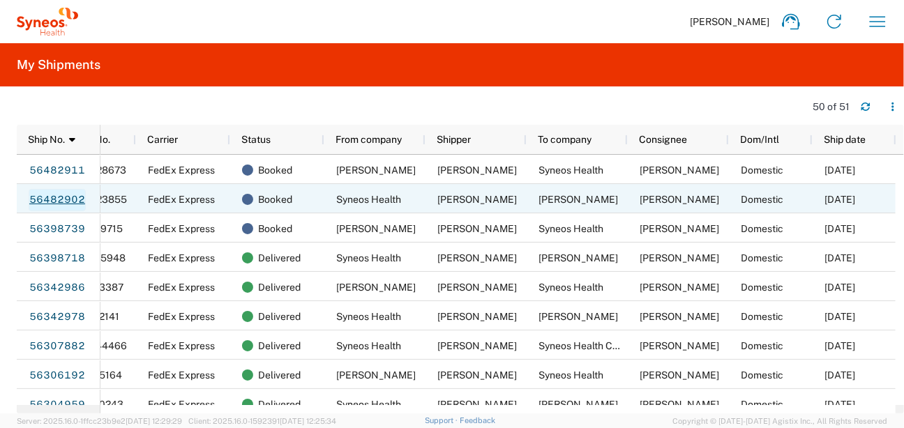
click at [78, 201] on link "56482902" at bounding box center [57, 200] width 57 height 22
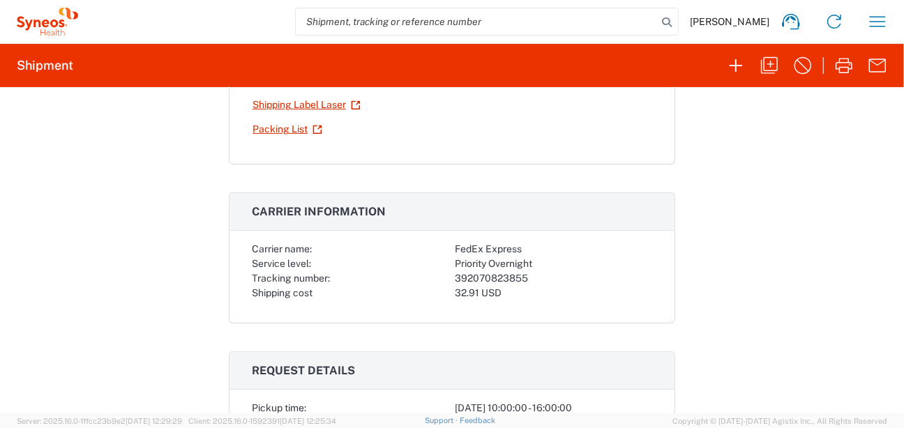
scroll to position [335, 0]
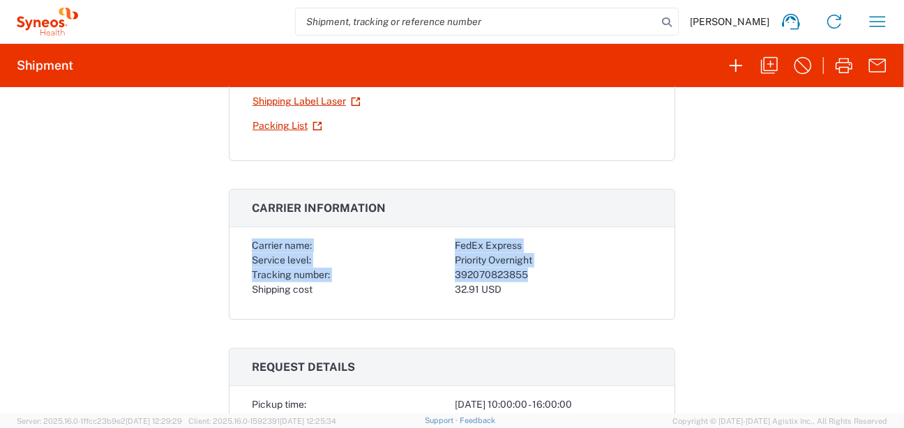
drag, startPoint x: 239, startPoint y: 243, endPoint x: 526, endPoint y: 273, distance: 288.3
click at [526, 273] on div "Carrier name: FedEx Express Service level: Priority Overnight Tracking number: …" at bounding box center [451, 279] width 445 height 81
drag, startPoint x: 526, startPoint y: 273, endPoint x: 486, endPoint y: 262, distance: 41.3
copy div "Carrier name: FedEx Express Service level: Priority Overnight Tracking number: …"
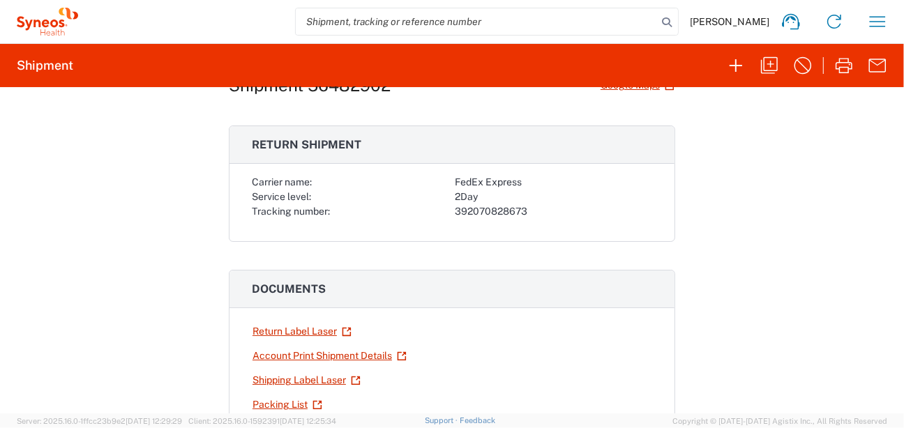
scroll to position [0, 0]
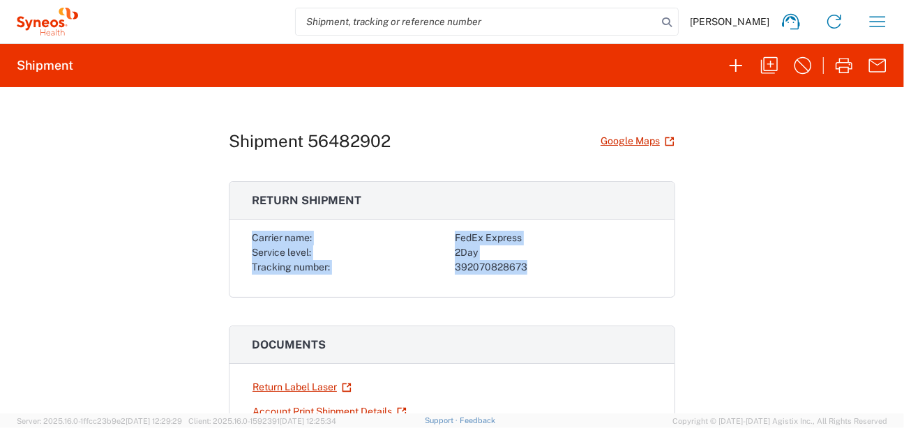
drag, startPoint x: 243, startPoint y: 235, endPoint x: 541, endPoint y: 275, distance: 300.5
click at [541, 275] on div "Carrier name: FedEx Express Service level: 2Day Tracking number: 392070828673" at bounding box center [451, 264] width 445 height 66
drag, startPoint x: 541, startPoint y: 275, endPoint x: 468, endPoint y: 248, distance: 77.9
copy div "Carrier name: FedEx Express Service level: 2Day Tracking number: 392070828673"
